Goal: Information Seeking & Learning: Learn about a topic

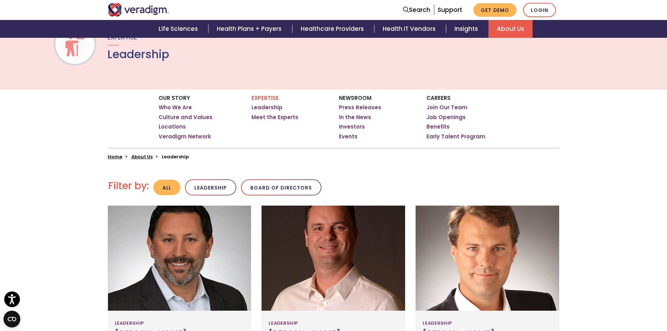
scroll to position [18, 0]
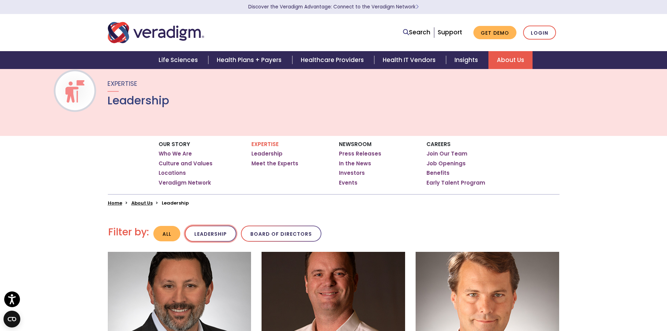
click at [208, 233] on button "Leadership" at bounding box center [210, 234] width 51 height 16
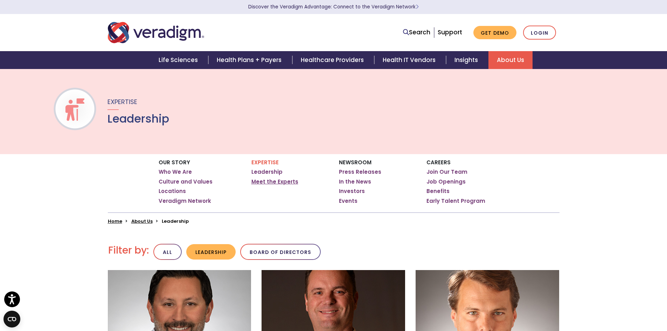
click at [271, 182] on link "Meet the Experts" at bounding box center [274, 181] width 47 height 7
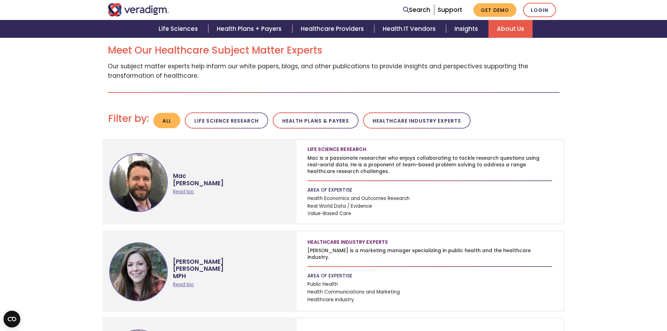
scroll to position [245, 0]
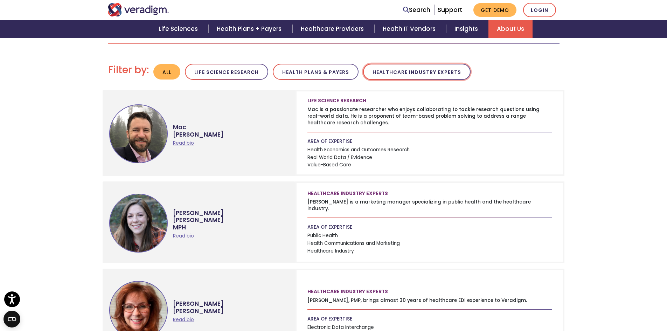
click at [429, 71] on button "Healthcare Industry Experts" at bounding box center [417, 72] width 108 height 16
